Goal: Communication & Community: Answer question/provide support

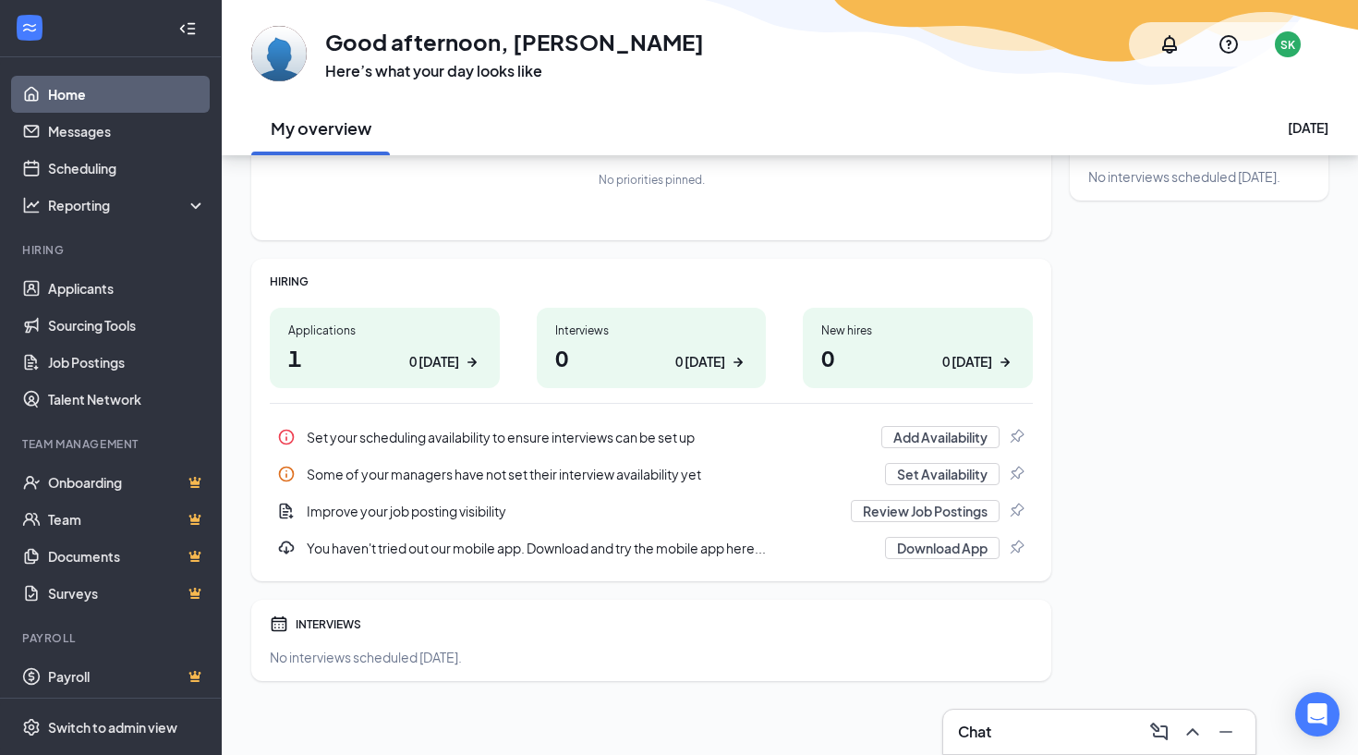
scroll to position [148, 0]
click at [101, 291] on link "Applicants" at bounding box center [127, 288] width 158 height 37
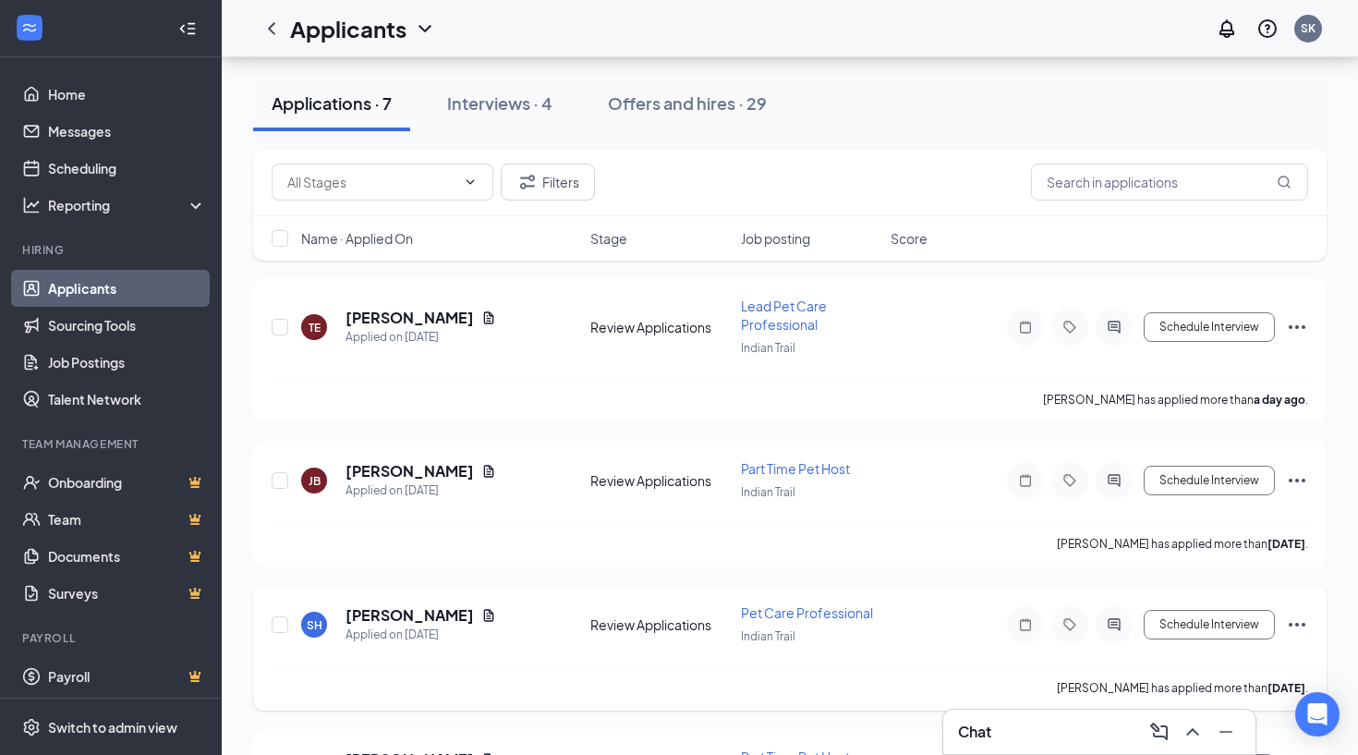
scroll to position [181, 0]
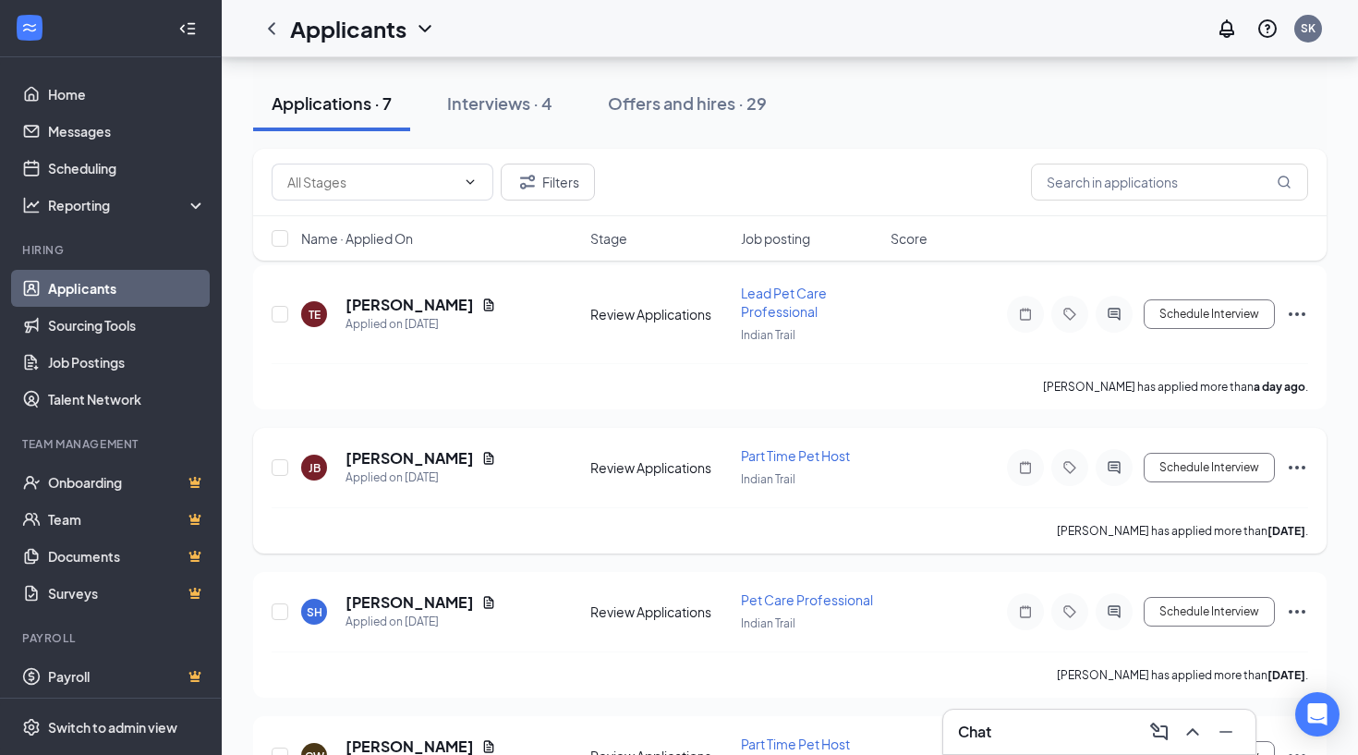
click at [1300, 462] on icon "Ellipses" at bounding box center [1297, 467] width 22 height 22
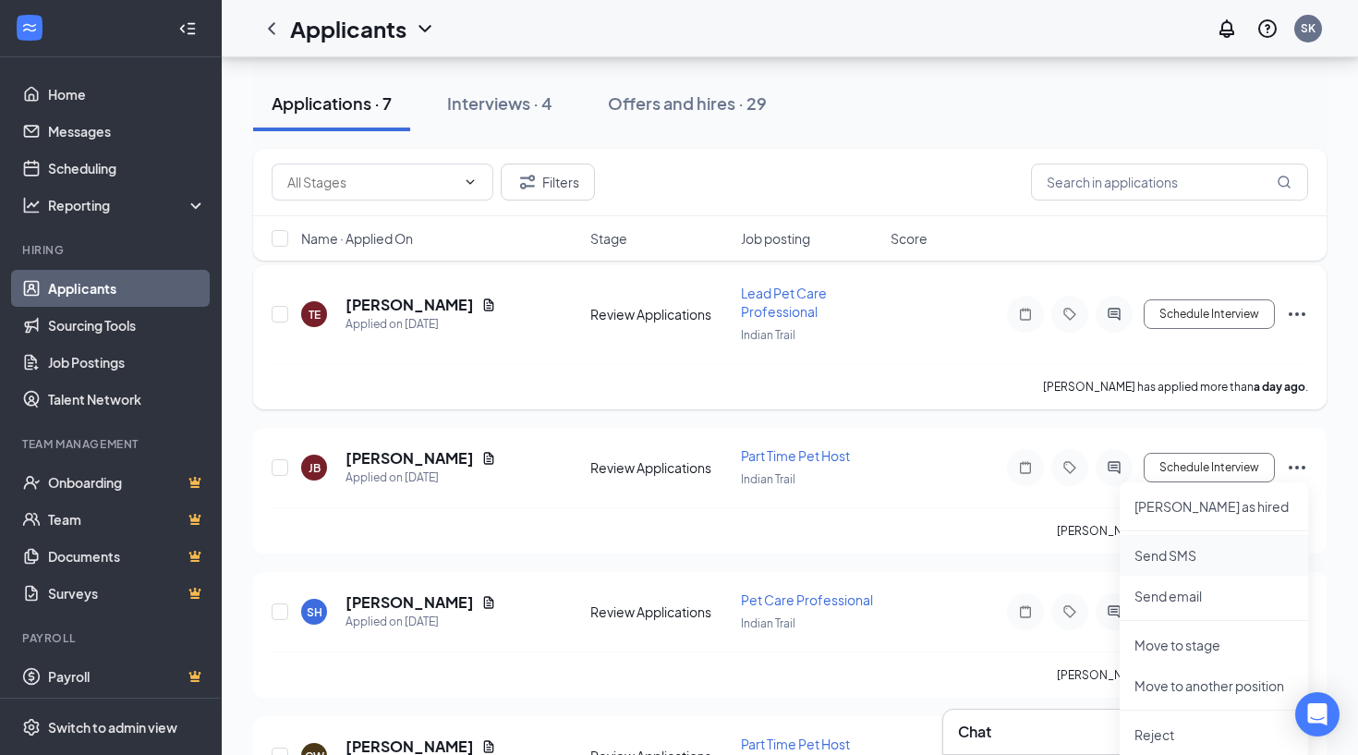
click at [1181, 557] on p "Send SMS" at bounding box center [1214, 555] width 159 height 18
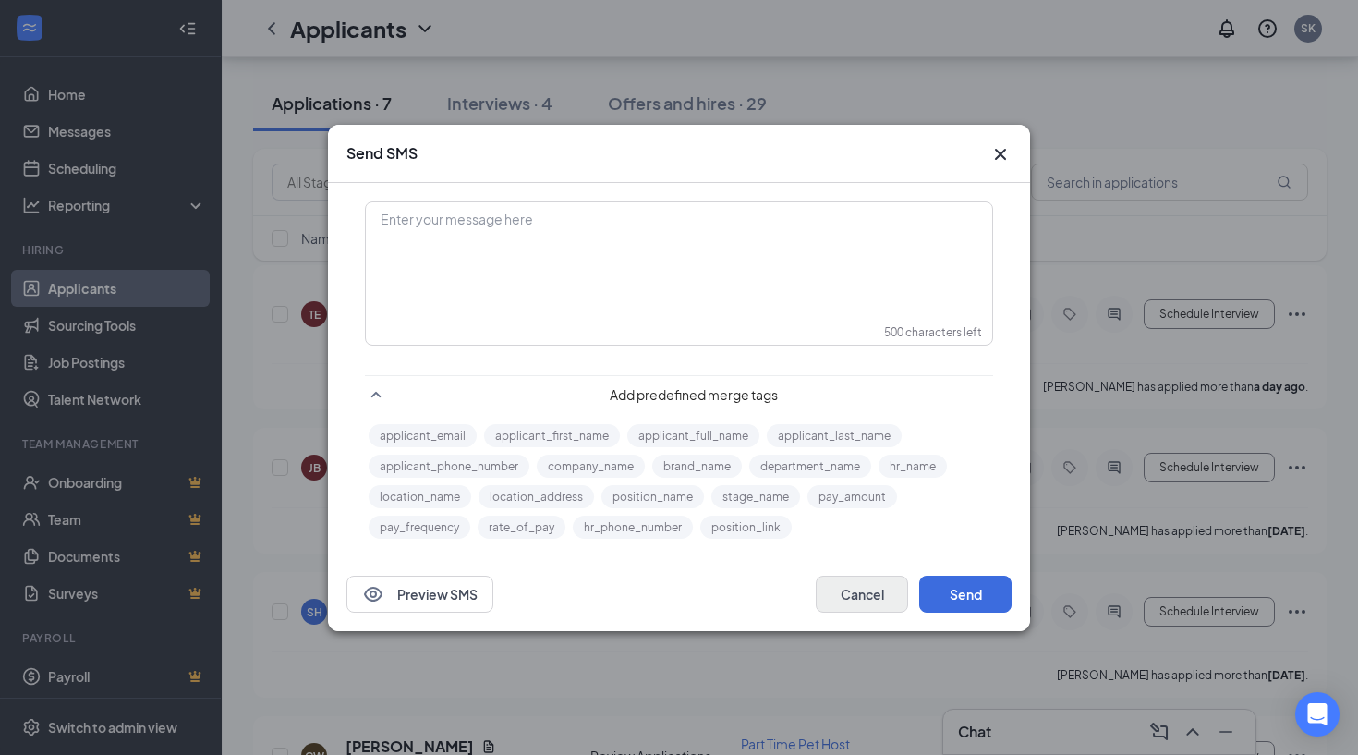
click at [867, 595] on button "Cancel" at bounding box center [862, 594] width 92 height 37
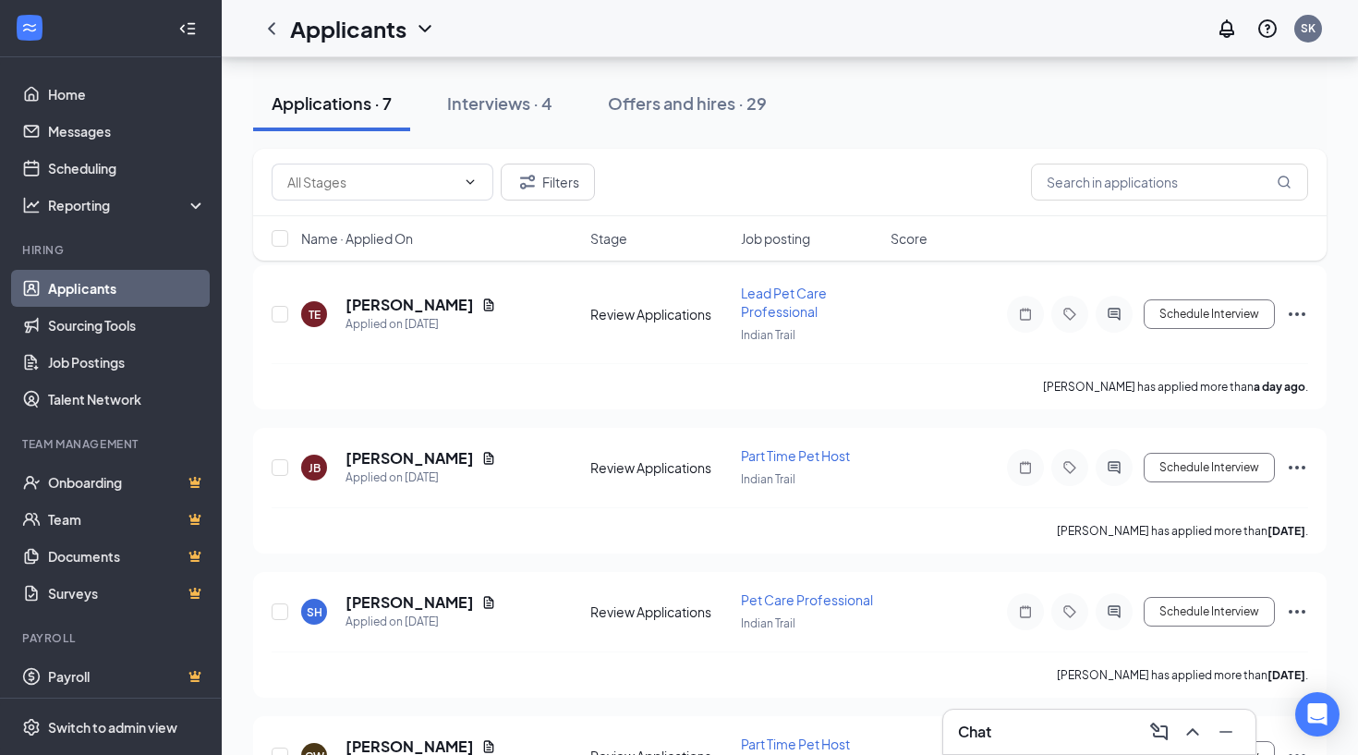
click at [978, 723] on h3 "Chat" at bounding box center [974, 732] width 33 height 20
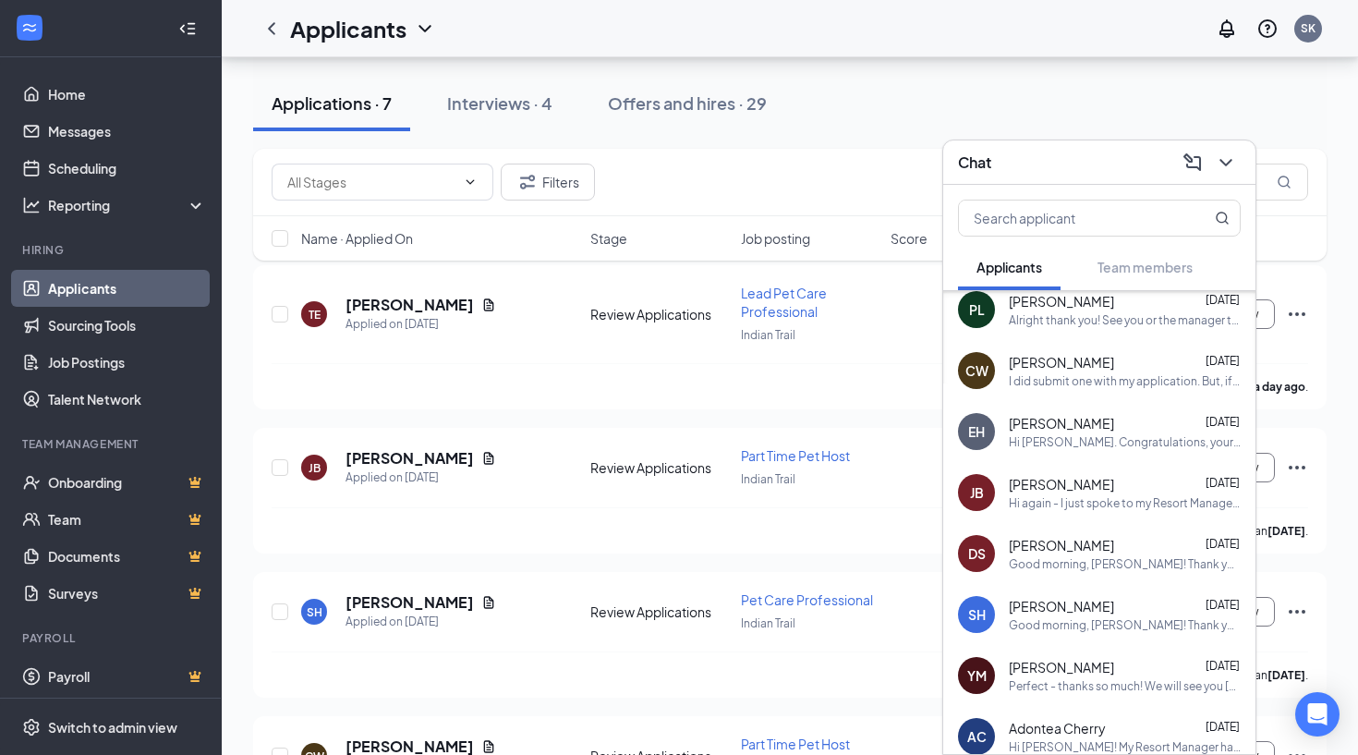
scroll to position [74, 0]
click at [1026, 496] on div "Hi again - I just spoke to my Resort Manager and she let me know that you had a…" at bounding box center [1125, 502] width 232 height 16
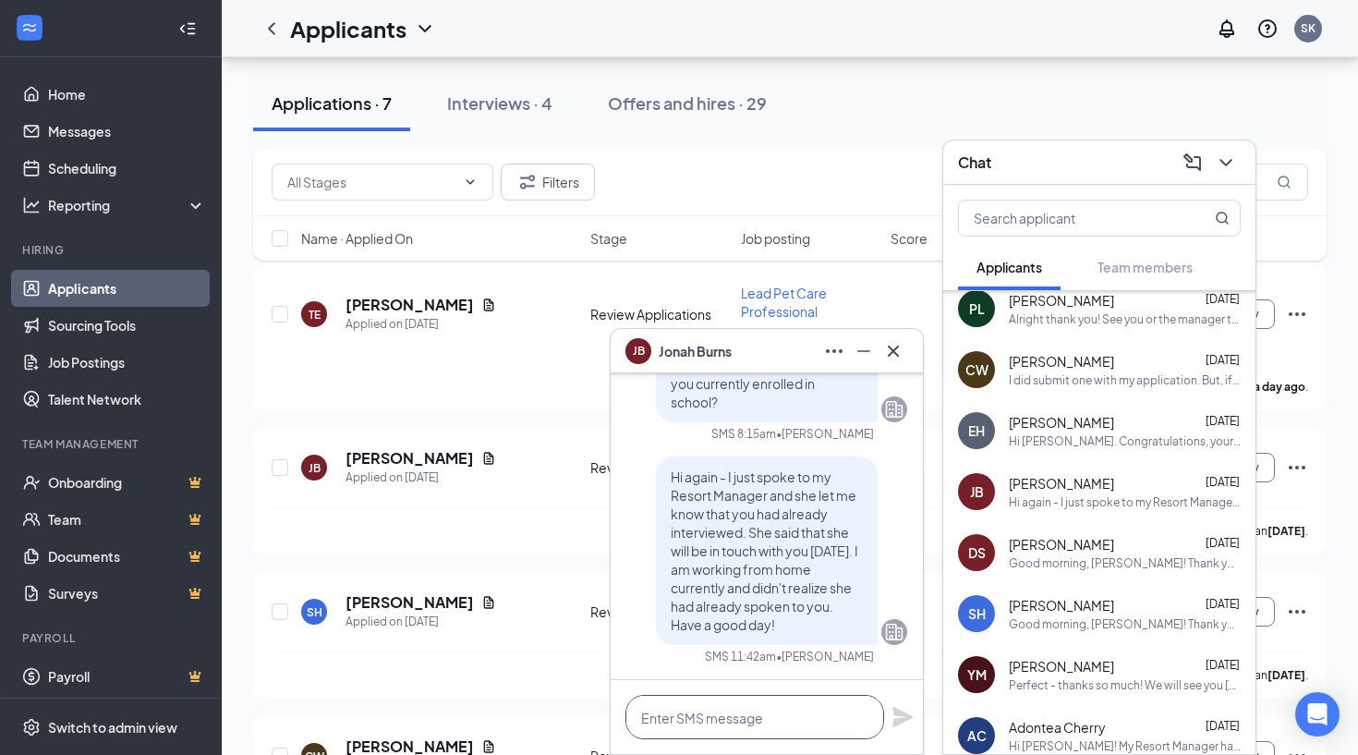
click at [755, 724] on textarea at bounding box center [755, 717] width 259 height 44
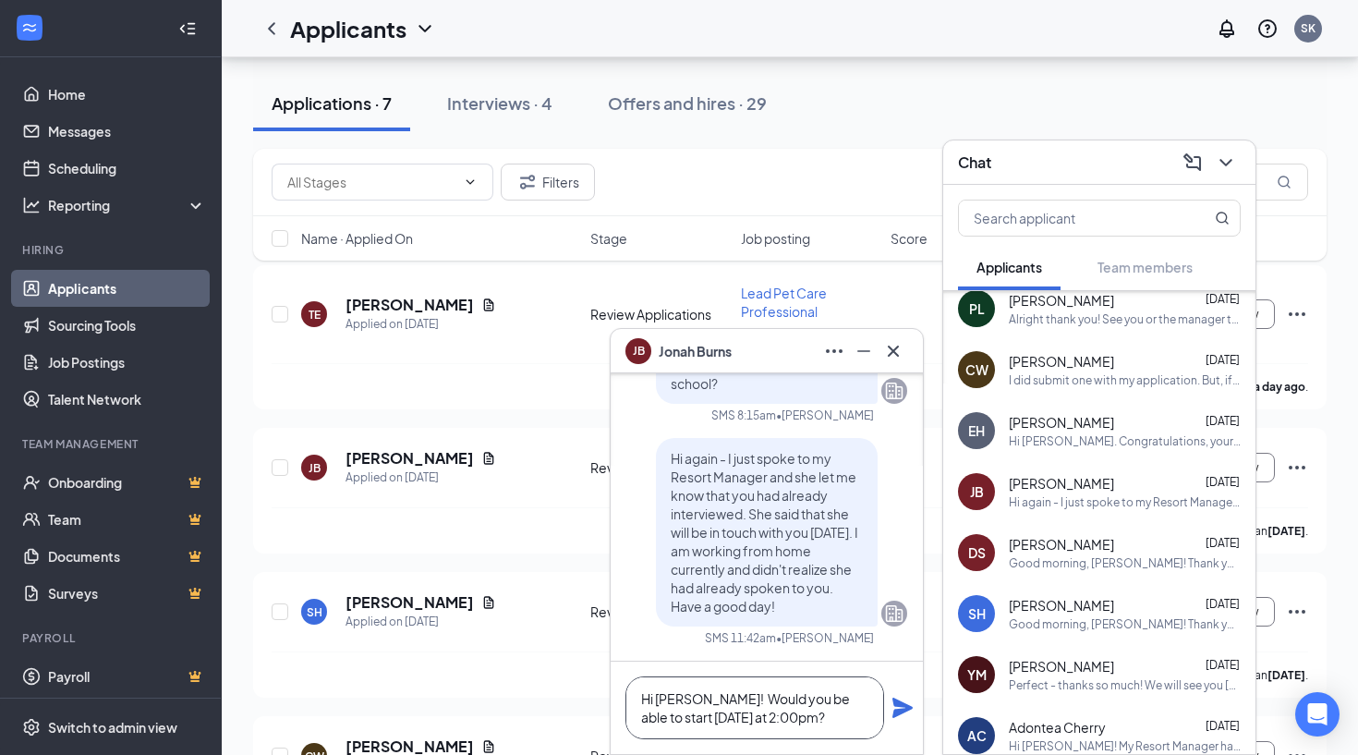
type textarea "Hi [PERSON_NAME]! Would you be able to start [DATE] at 2:00pm?"
click at [899, 711] on icon "Plane" at bounding box center [903, 708] width 20 height 20
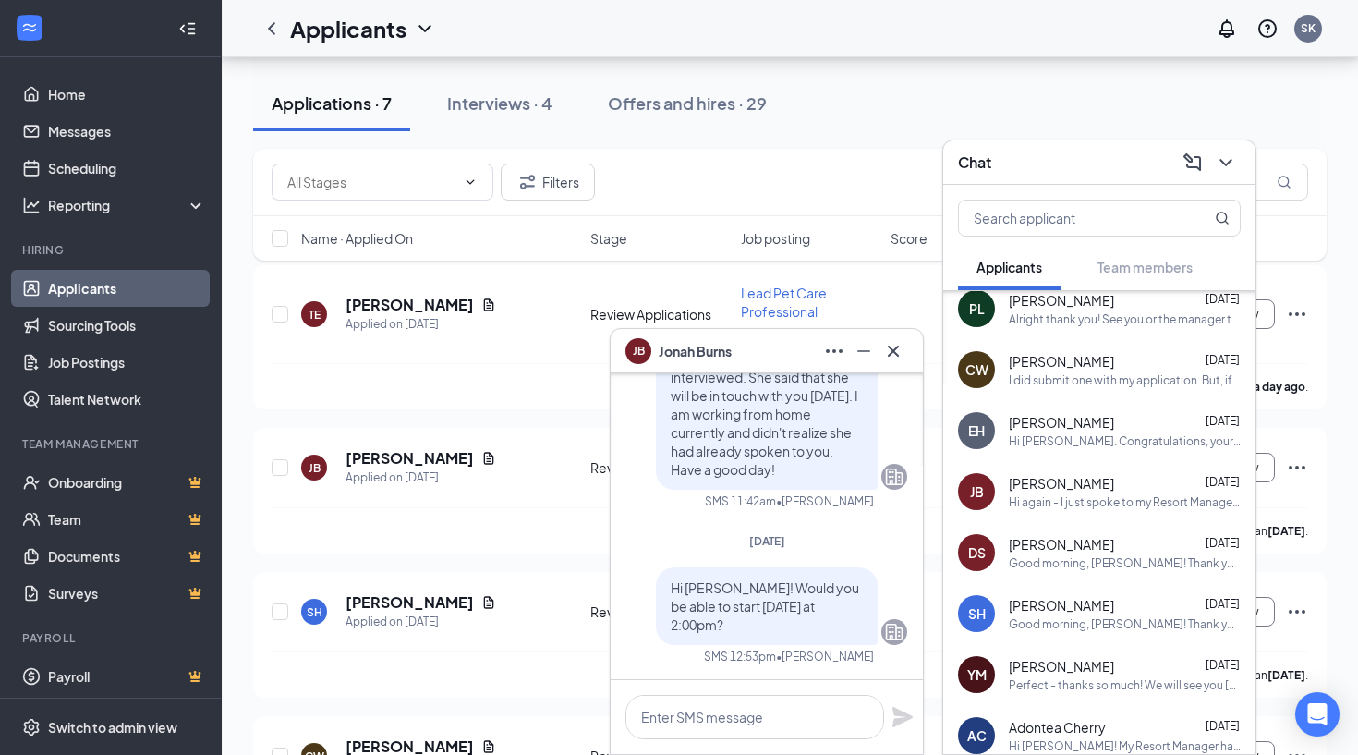
scroll to position [0, 0]
click at [1234, 164] on icon "ChevronDown" at bounding box center [1226, 163] width 22 height 22
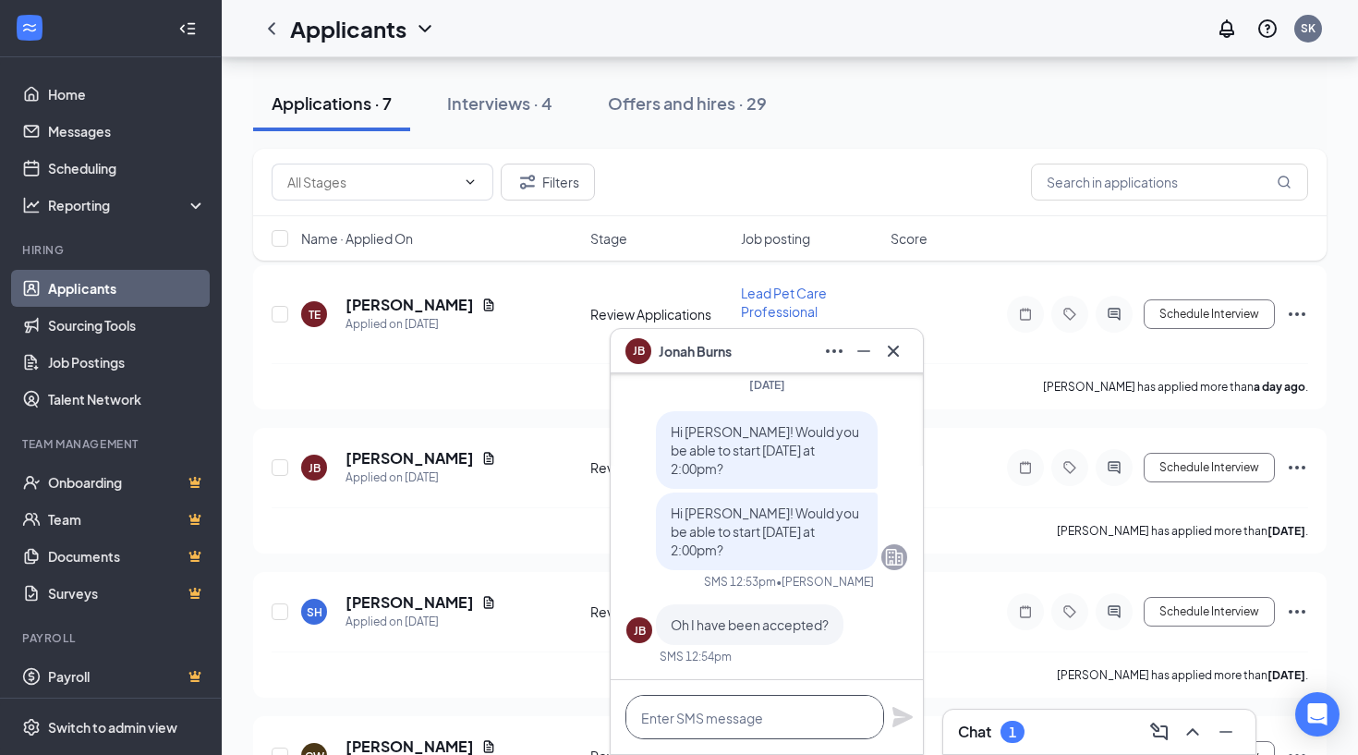
click at [727, 712] on textarea at bounding box center [755, 717] width 259 height 44
type textarea "Y"
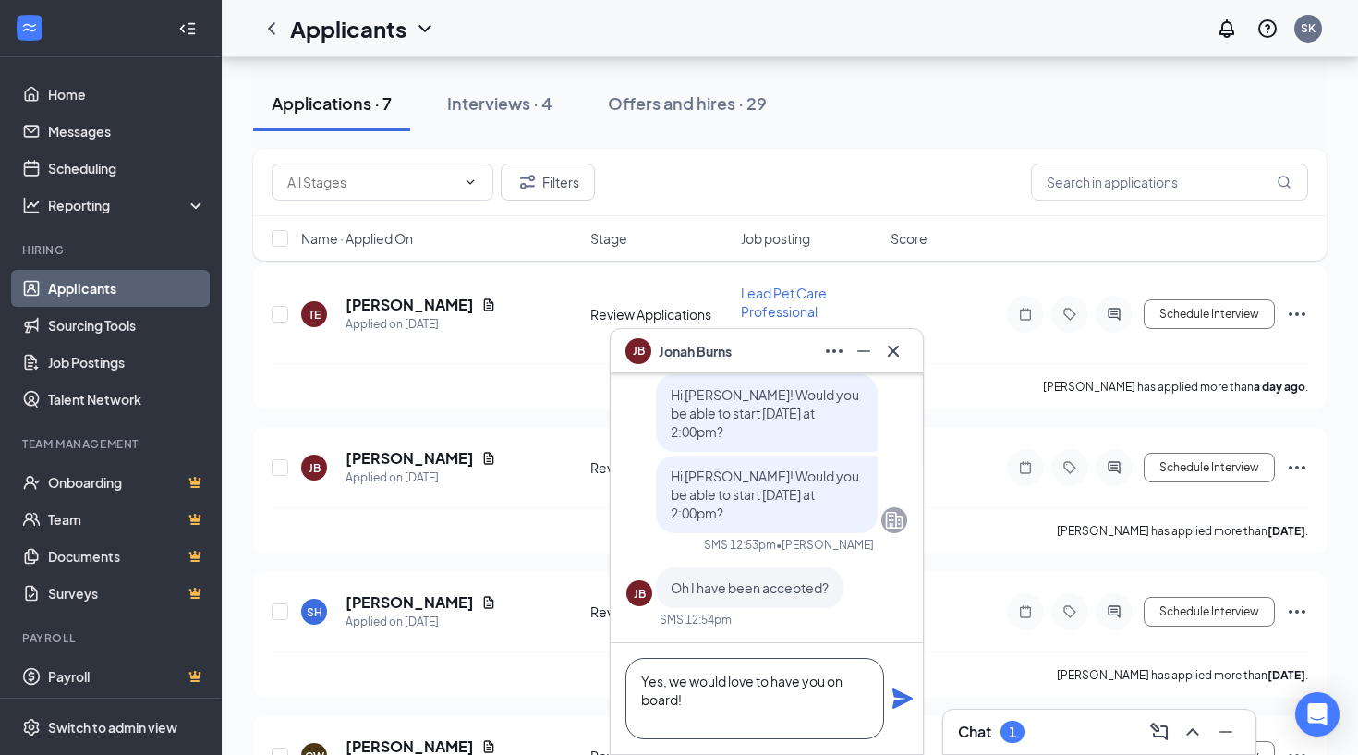
type textarea "Yes, we would love to have you on board!"
click at [901, 698] on icon "Plane" at bounding box center [903, 698] width 20 height 20
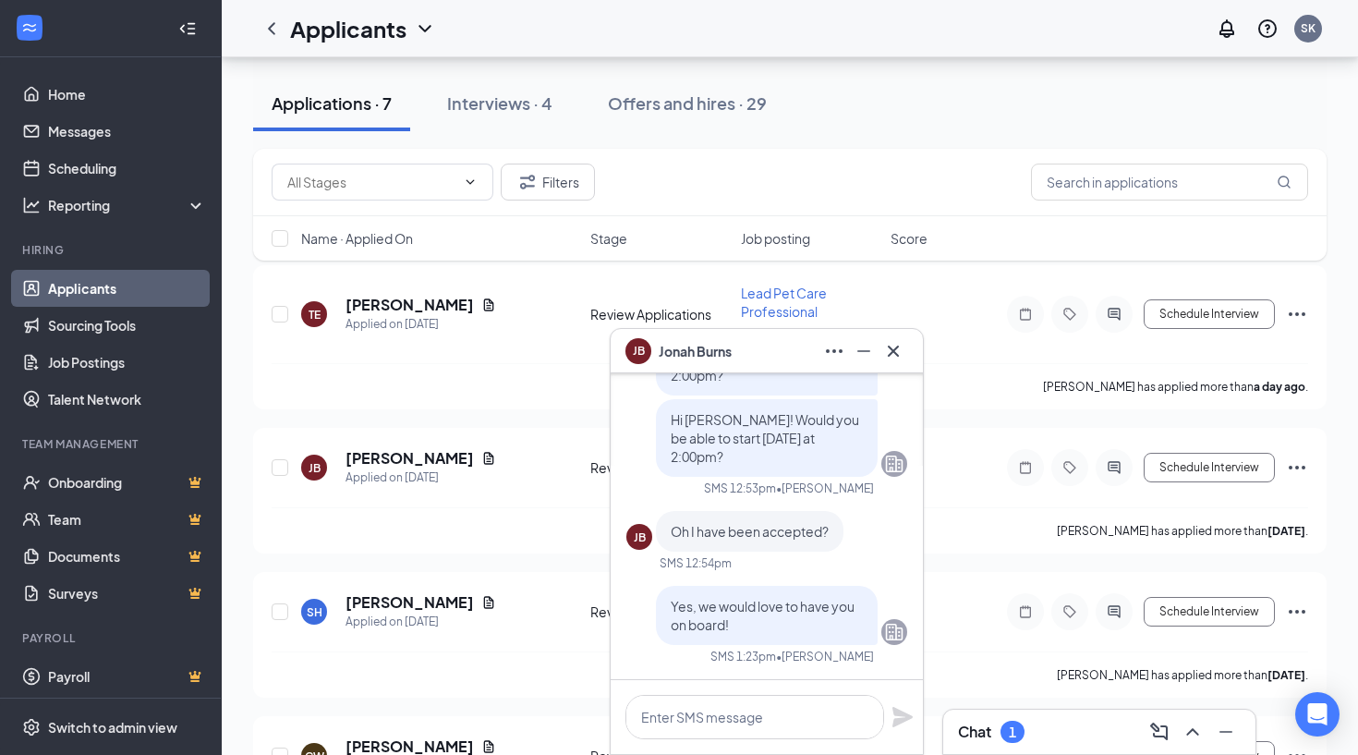
scroll to position [0, 0]
click at [1011, 728] on div "1" at bounding box center [1012, 732] width 7 height 16
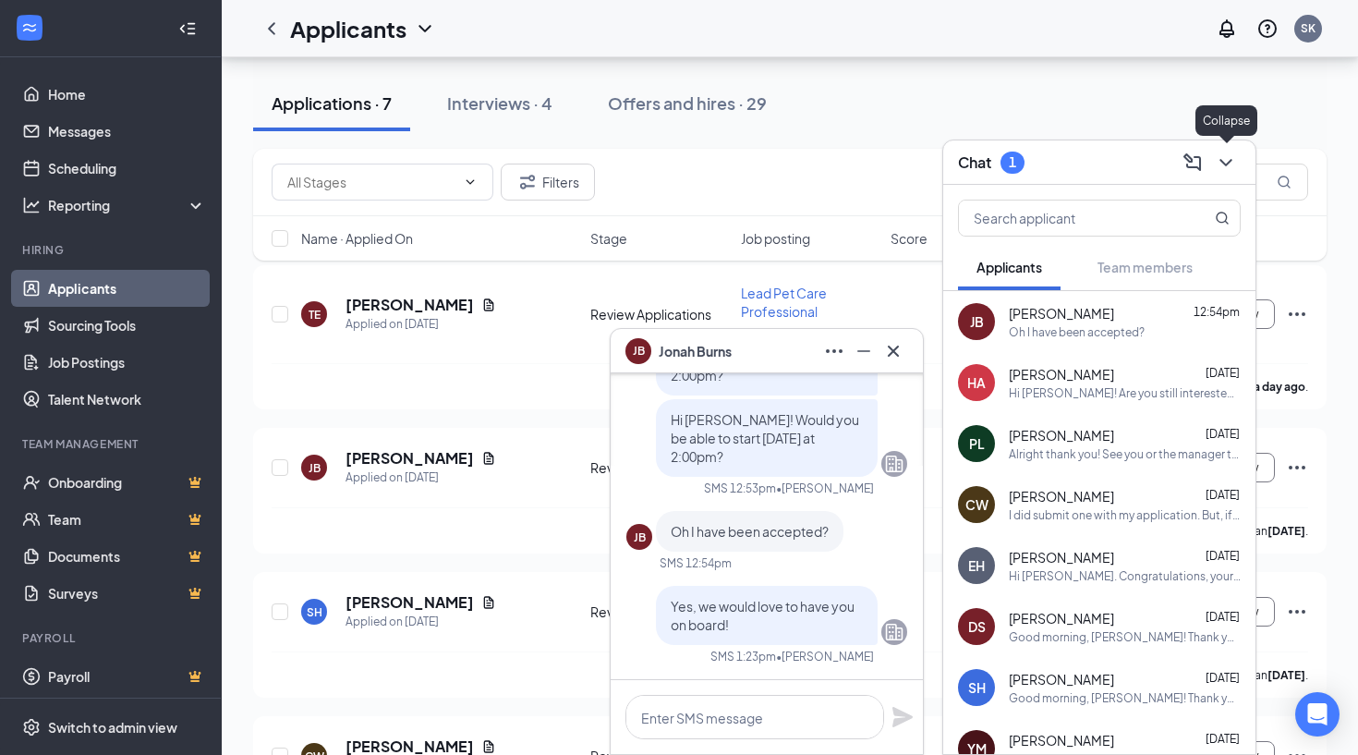
click at [1226, 165] on icon "ChevronDown" at bounding box center [1226, 162] width 12 height 7
